Goal: Information Seeking & Learning: Learn about a topic

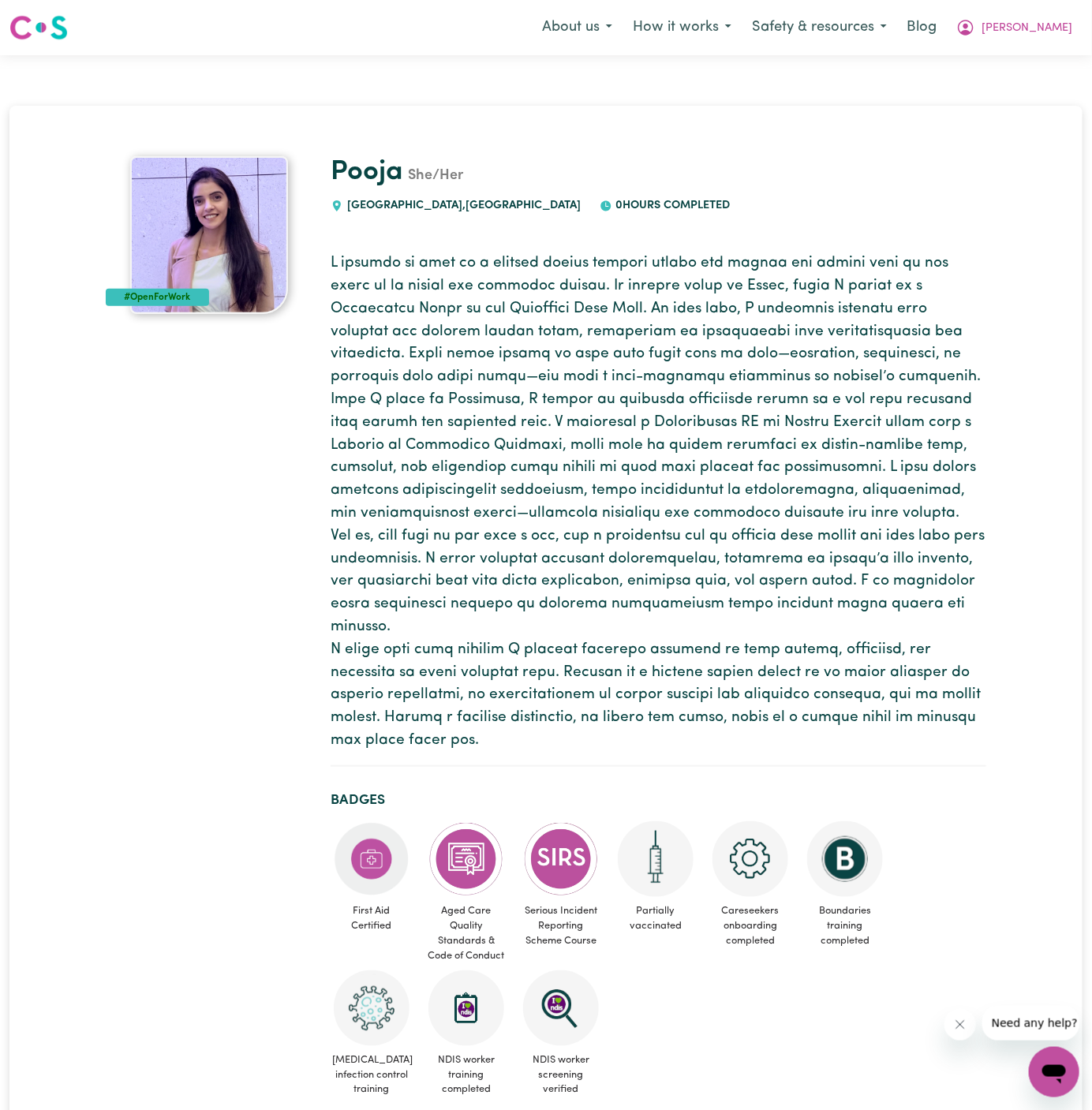
click at [386, 214] on div at bounding box center [658, 221] width 655 height 13
click at [389, 190] on div "Pooja She/Her BLACKTOWN , New South Wales 0 hours completed" at bounding box center [658, 185] width 655 height 58
copy span "BLACKTOWN"
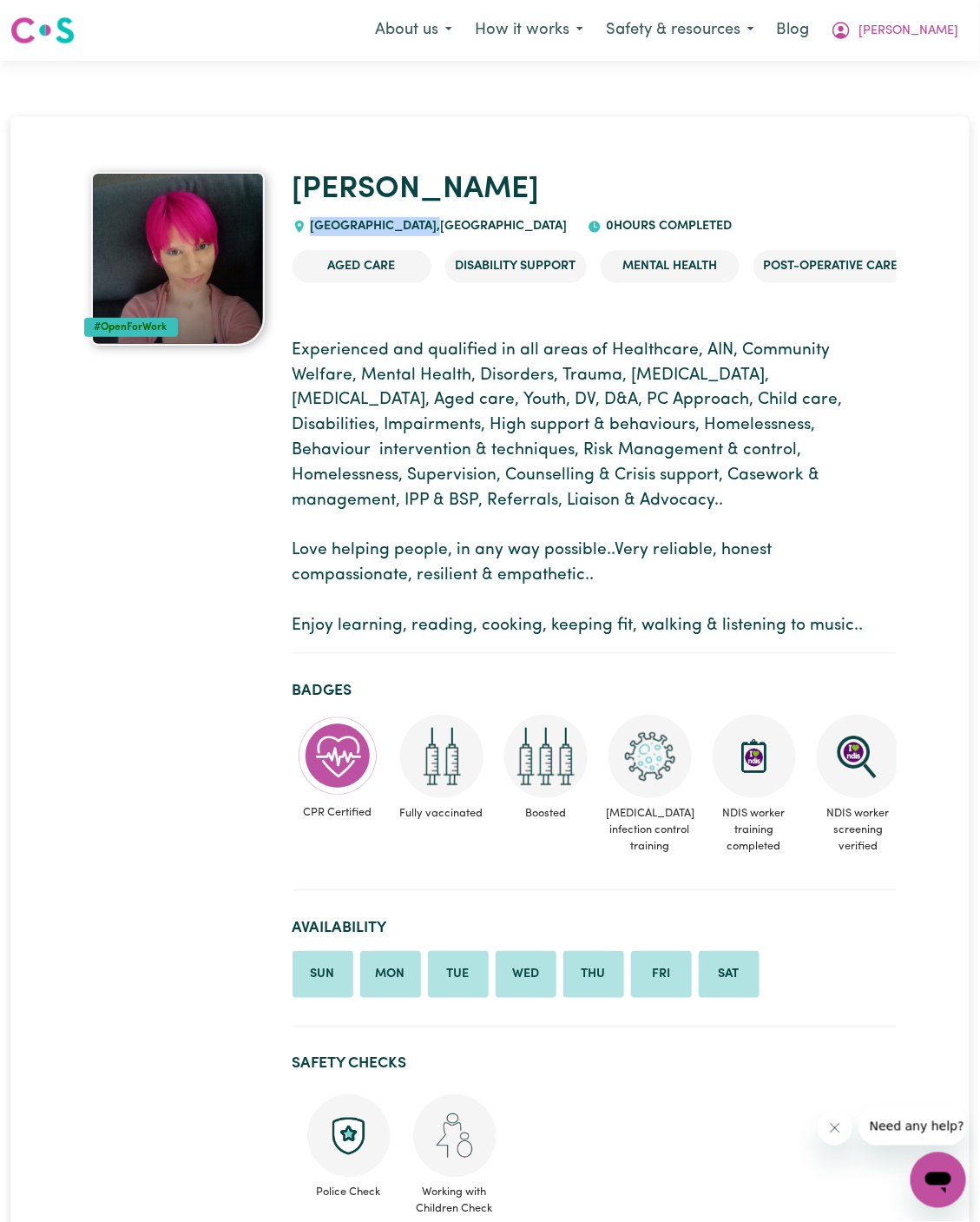
drag, startPoint x: 488, startPoint y: 227, endPoint x: 313, endPoint y: 224, distance: 175.0
click at [313, 224] on span "[GEOGRAPHIC_DATA] , [GEOGRAPHIC_DATA]" at bounding box center [437, 226] width 261 height 13
copy span "[GEOGRAPHIC_DATA] ,"
